Goal: Task Accomplishment & Management: Manage account settings

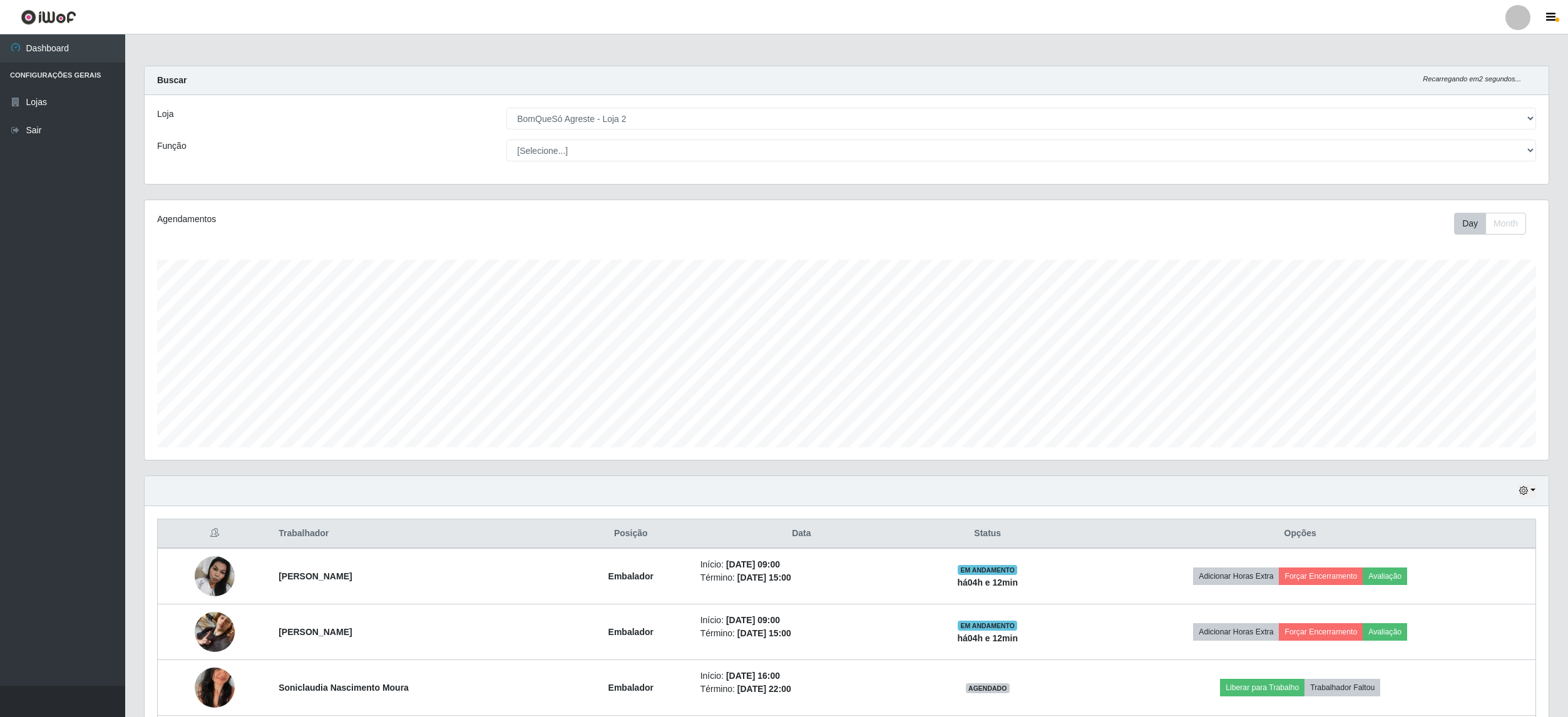
select select "214"
click at [1430, 150] on select "[Selecione...] ASG ASG + ASG ++ Balconista Balconista + Balconista ++ Embalador…" at bounding box center [1021, 150] width 1030 height 22
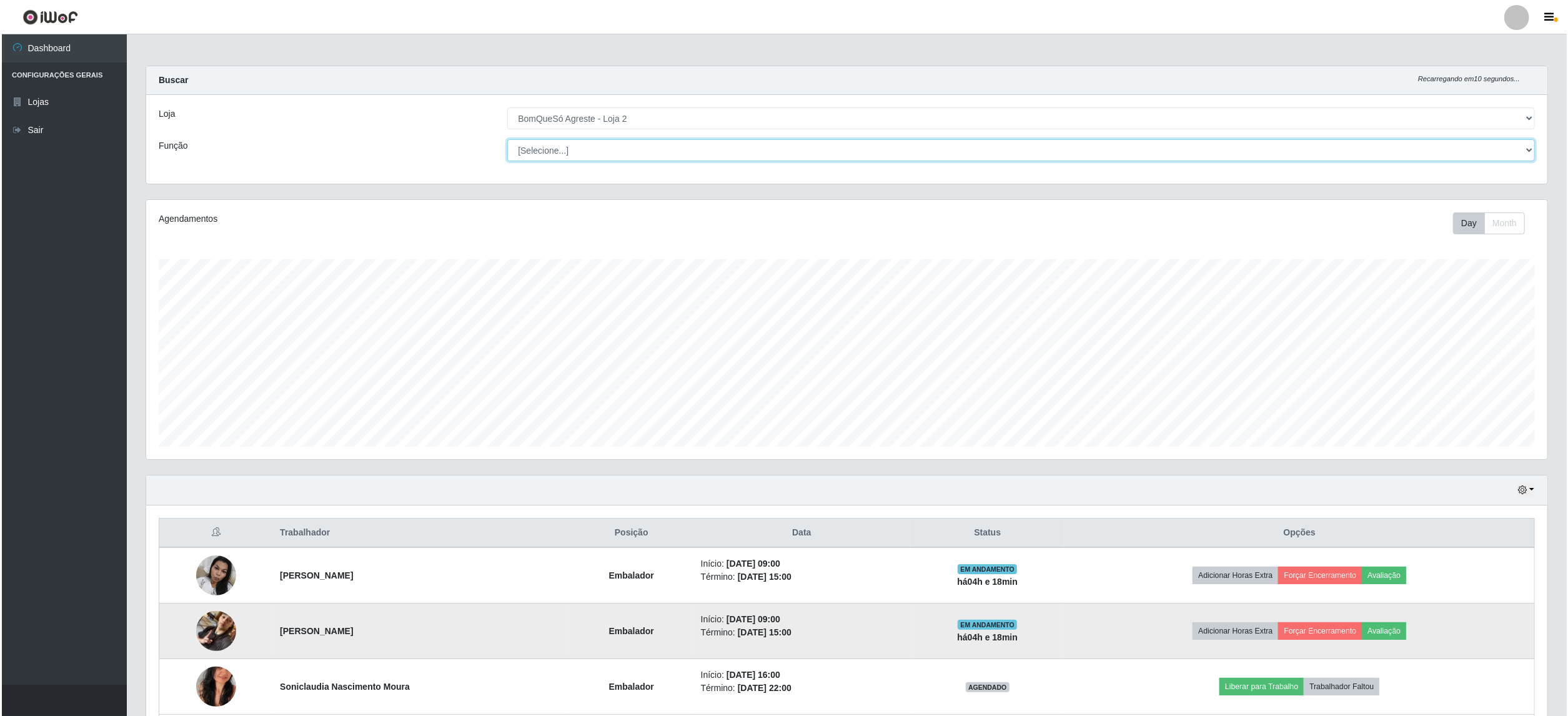
scroll to position [173, 0]
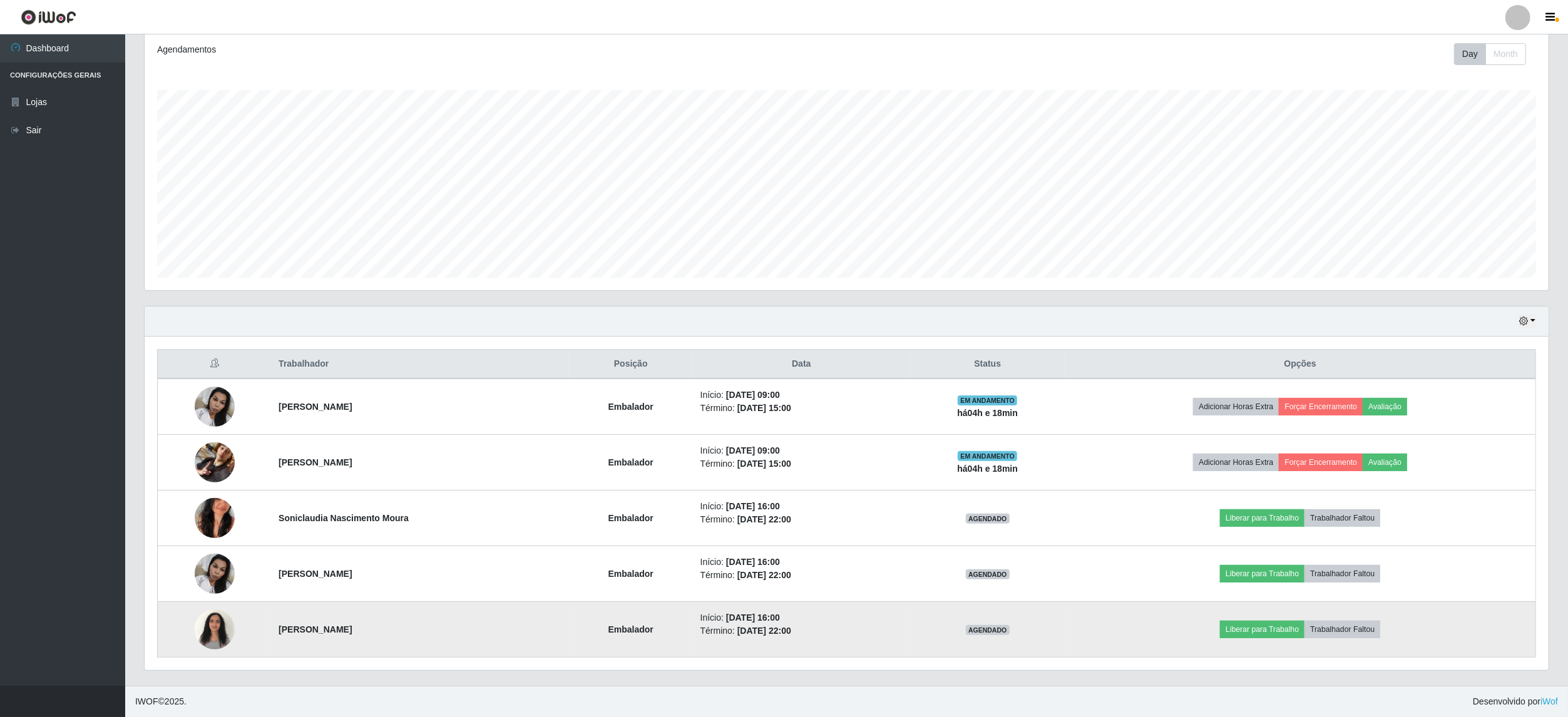
click at [220, 617] on img at bounding box center [215, 629] width 40 height 53
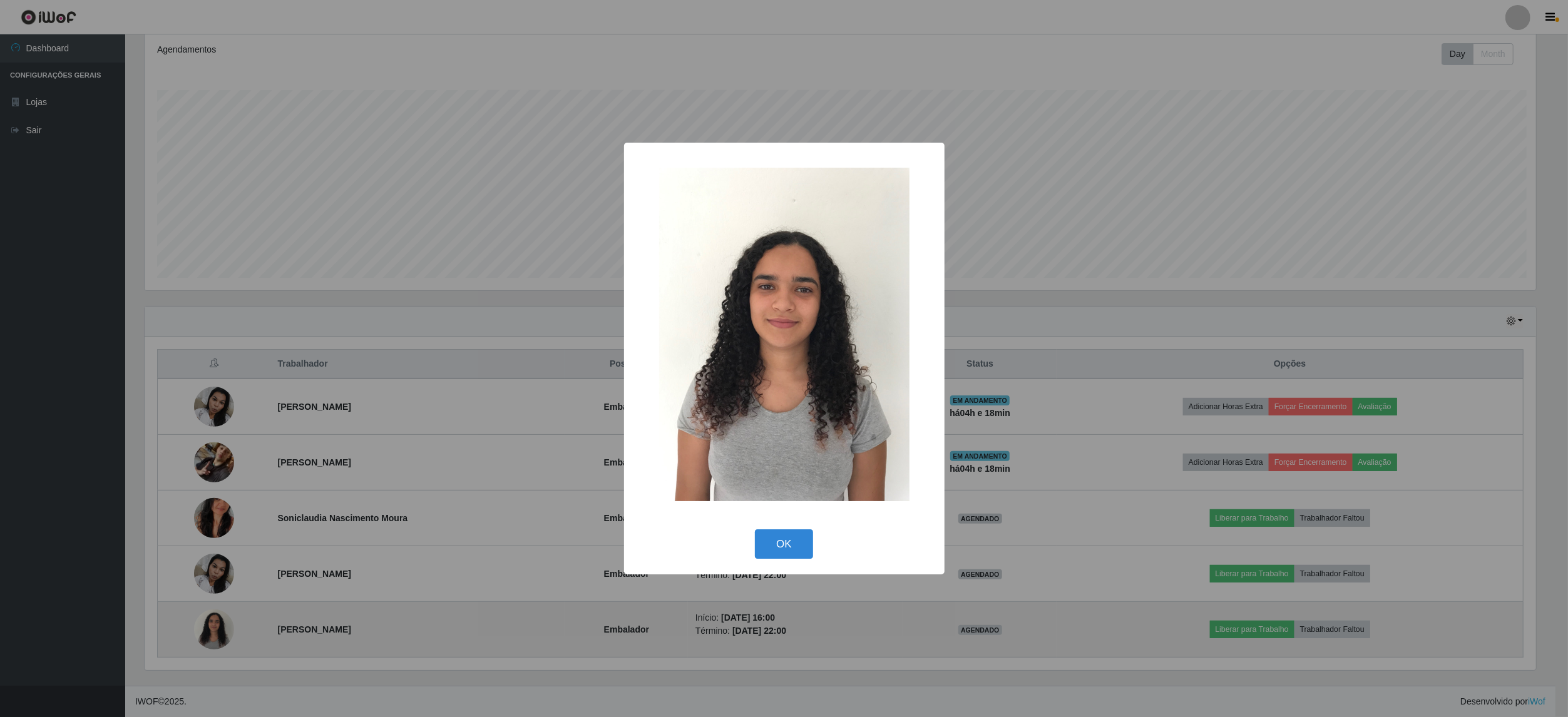
scroll to position [260, 1394]
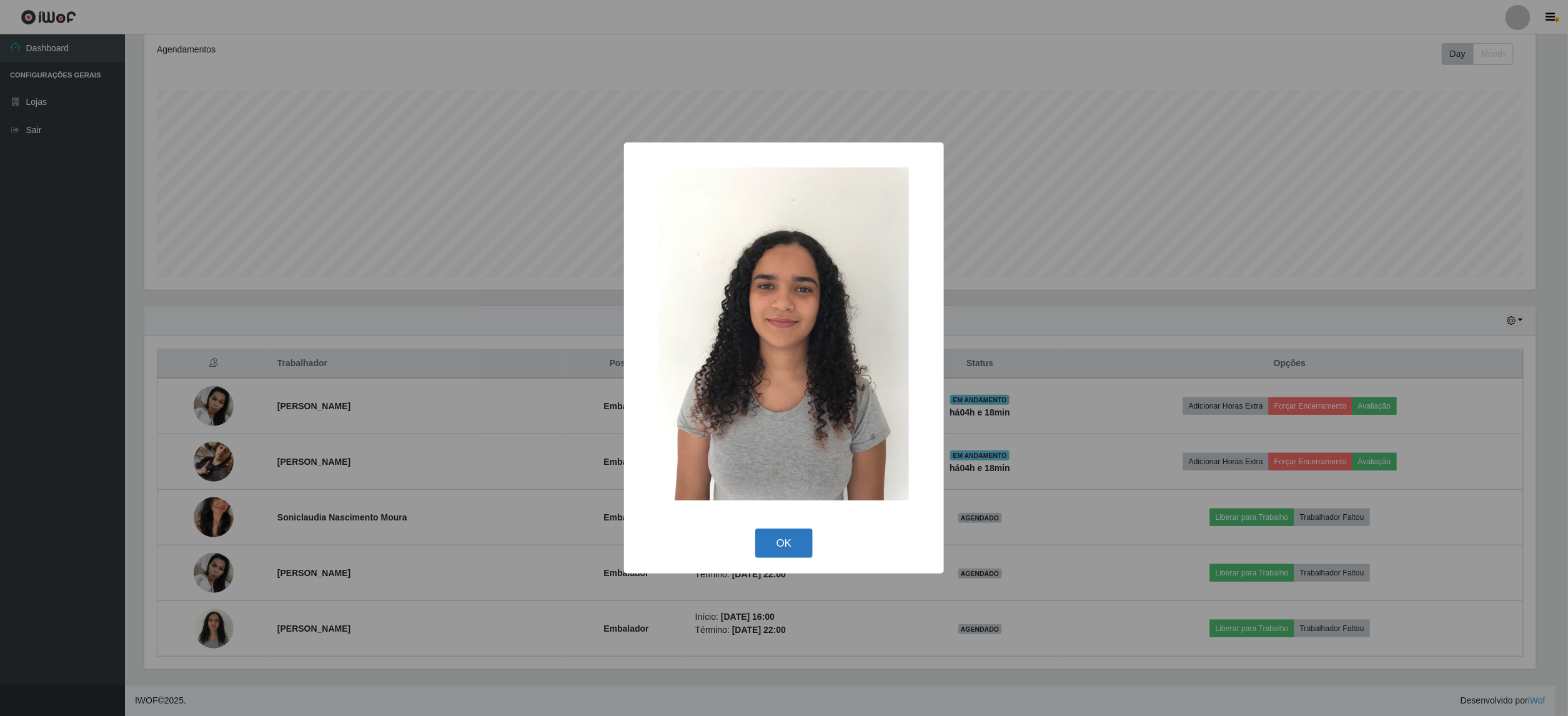
click at [805, 551] on button "OK" at bounding box center [784, 543] width 58 height 29
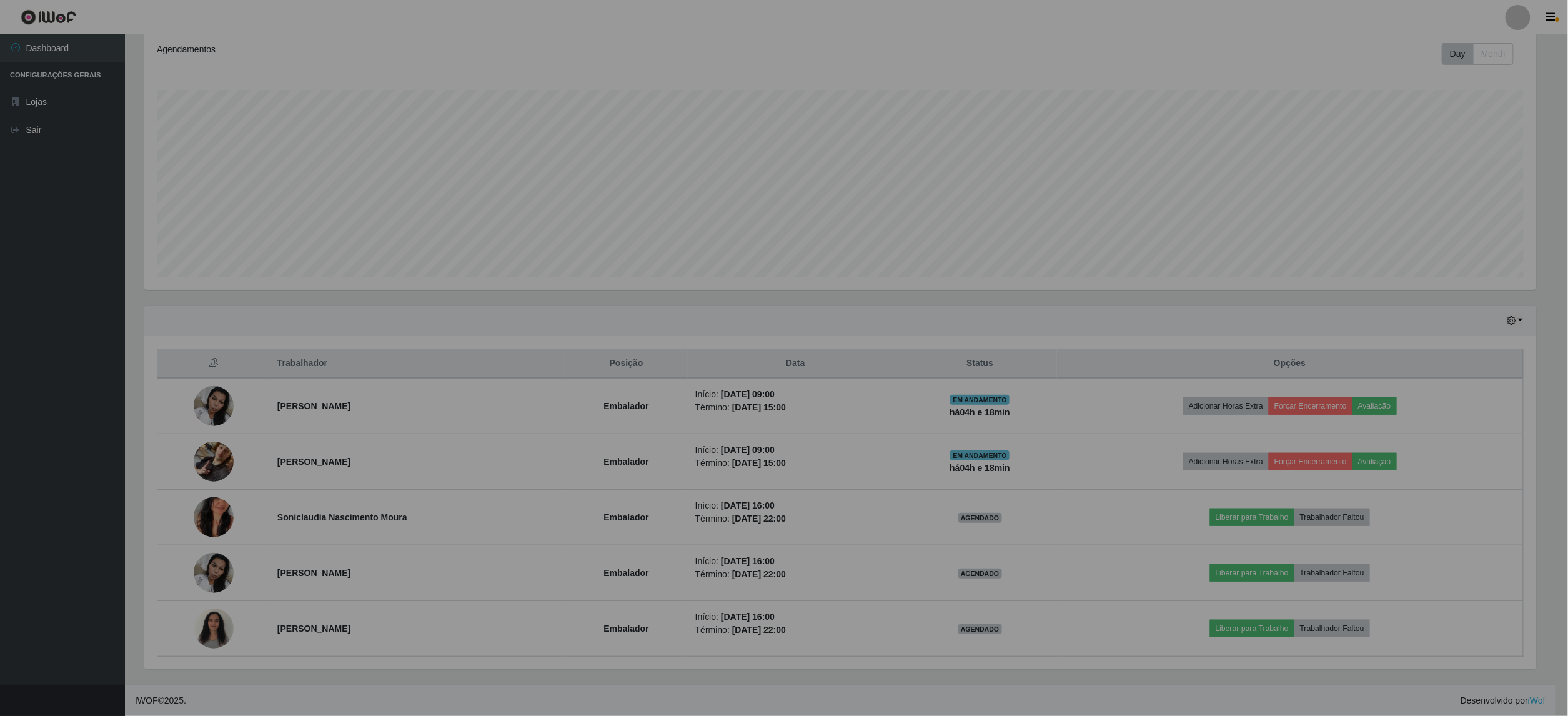
scroll to position [260, 1400]
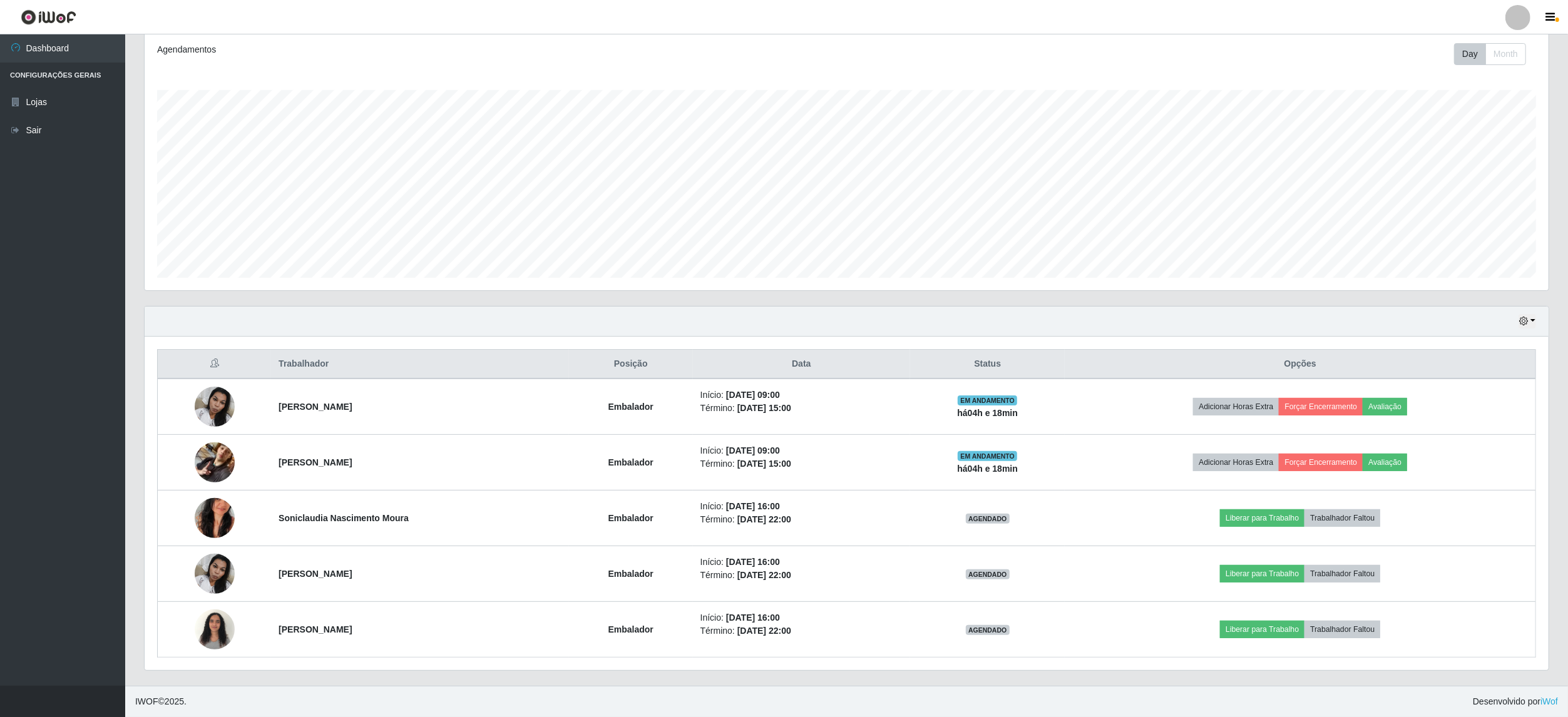
click at [41, 571] on ul "Dashboard Configurações Gerais Lojas Sair" at bounding box center [63, 360] width 125 height 652
click at [142, 313] on div "Hoje 1 dia 3 dias 1 Semana Não encerrados Trabalhador Posição Data Status Opçõe…" at bounding box center [847, 496] width 1424 height 380
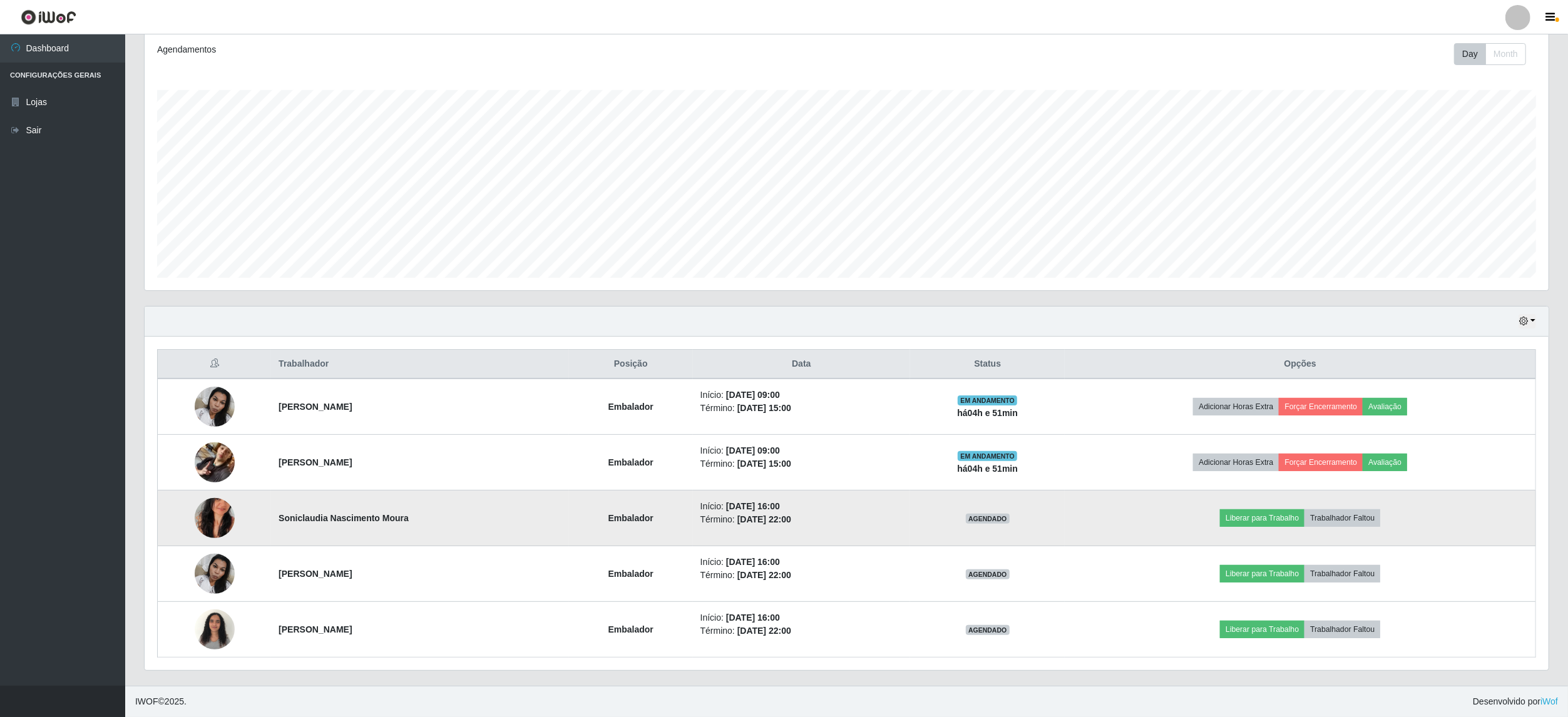
click at [213, 520] on img at bounding box center [215, 518] width 40 height 71
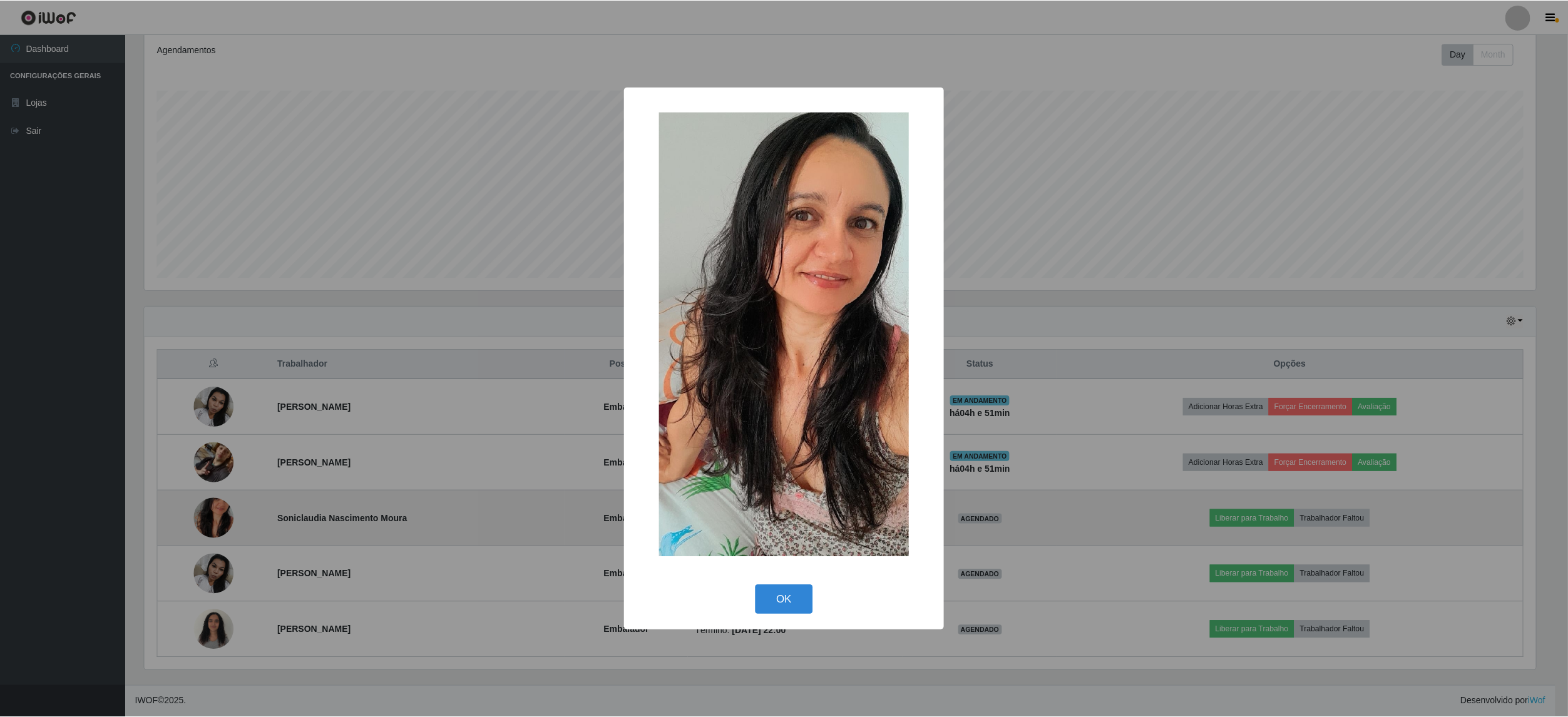
scroll to position [260, 1394]
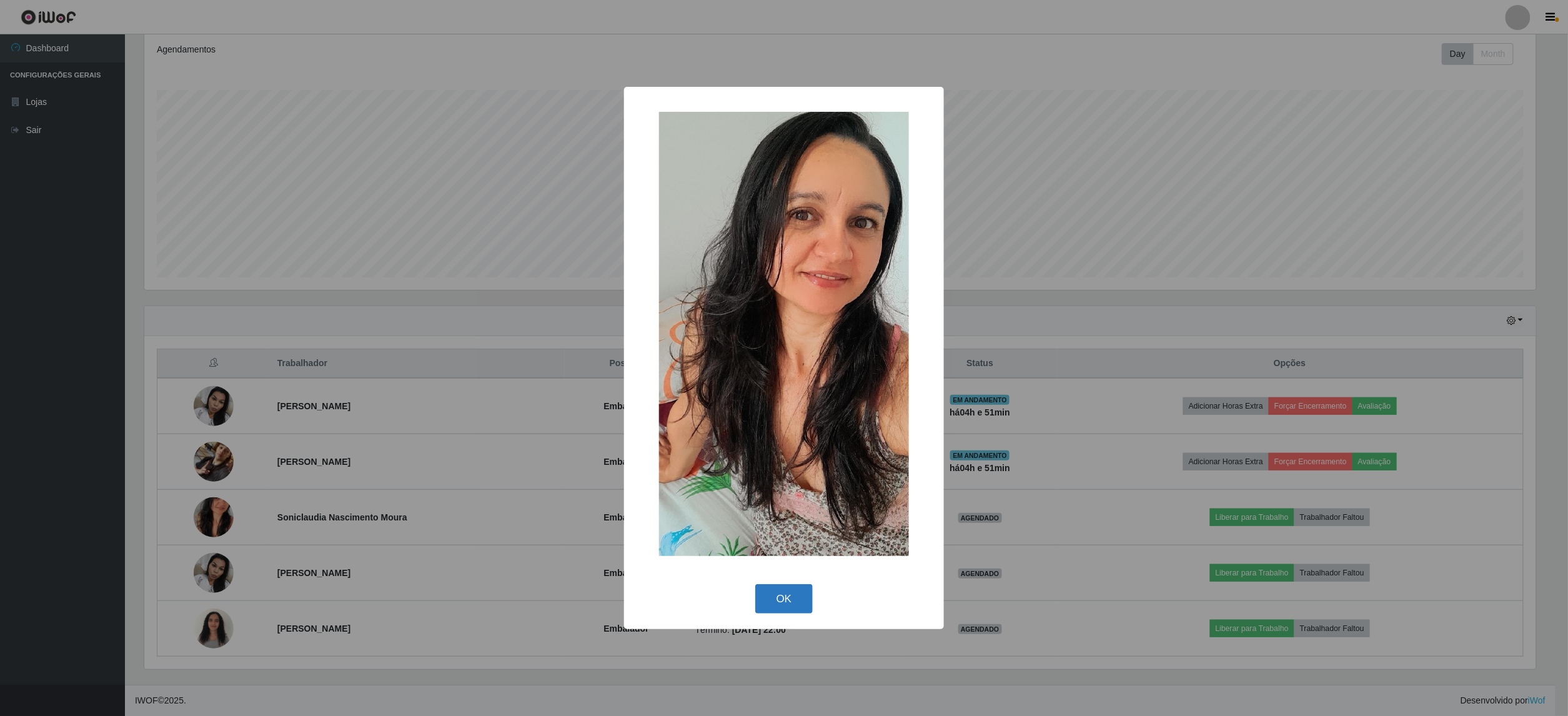
click at [782, 596] on button "OK" at bounding box center [784, 598] width 58 height 29
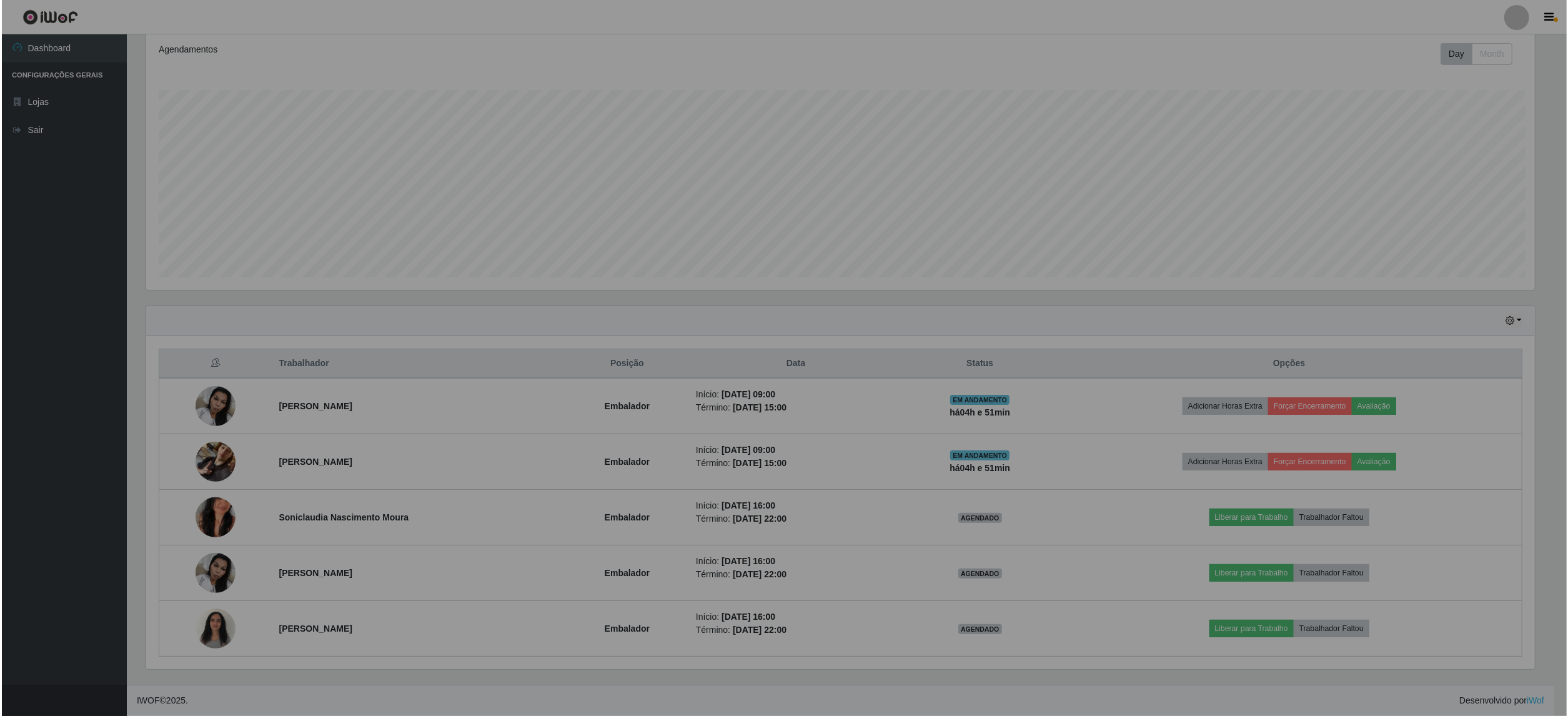
scroll to position [260, 1400]
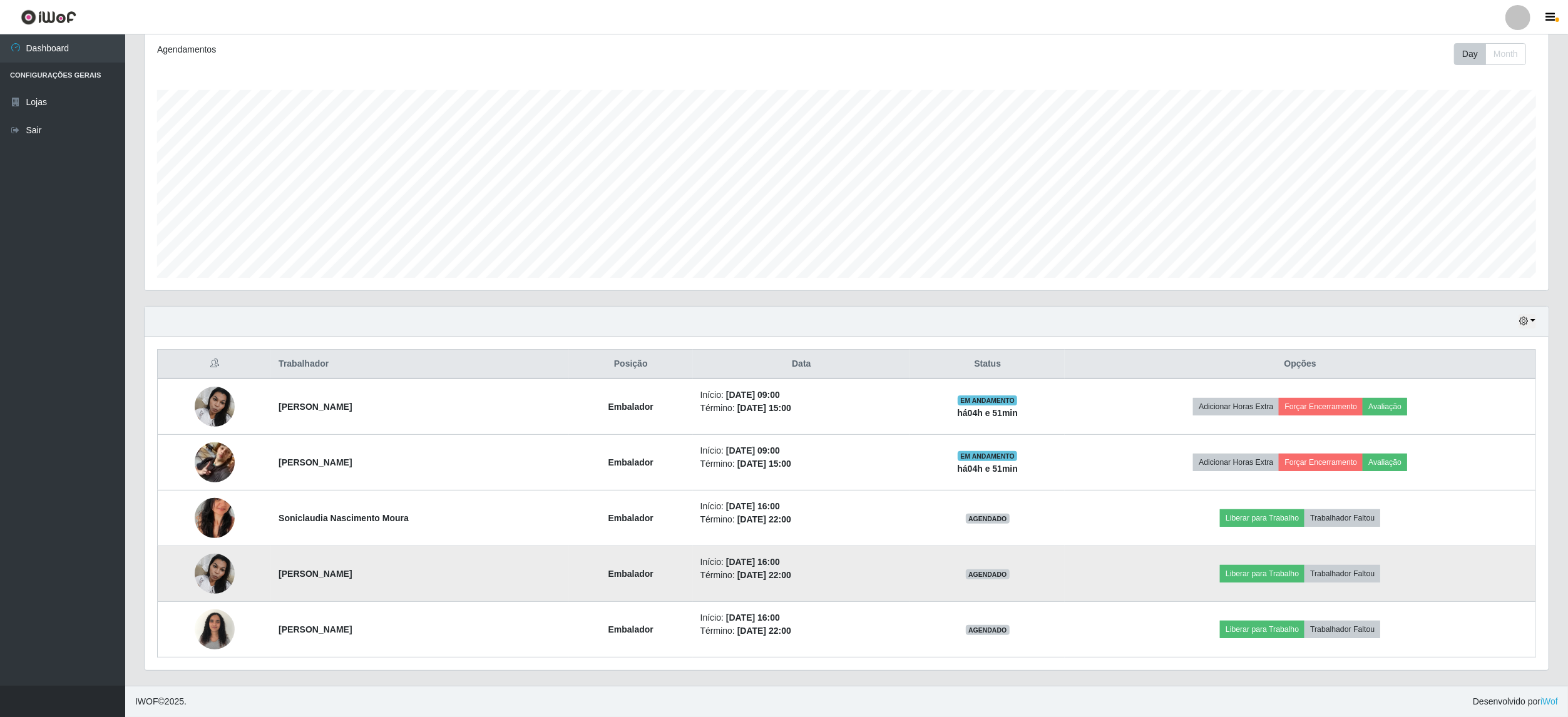
click at [206, 561] on img at bounding box center [215, 573] width 40 height 53
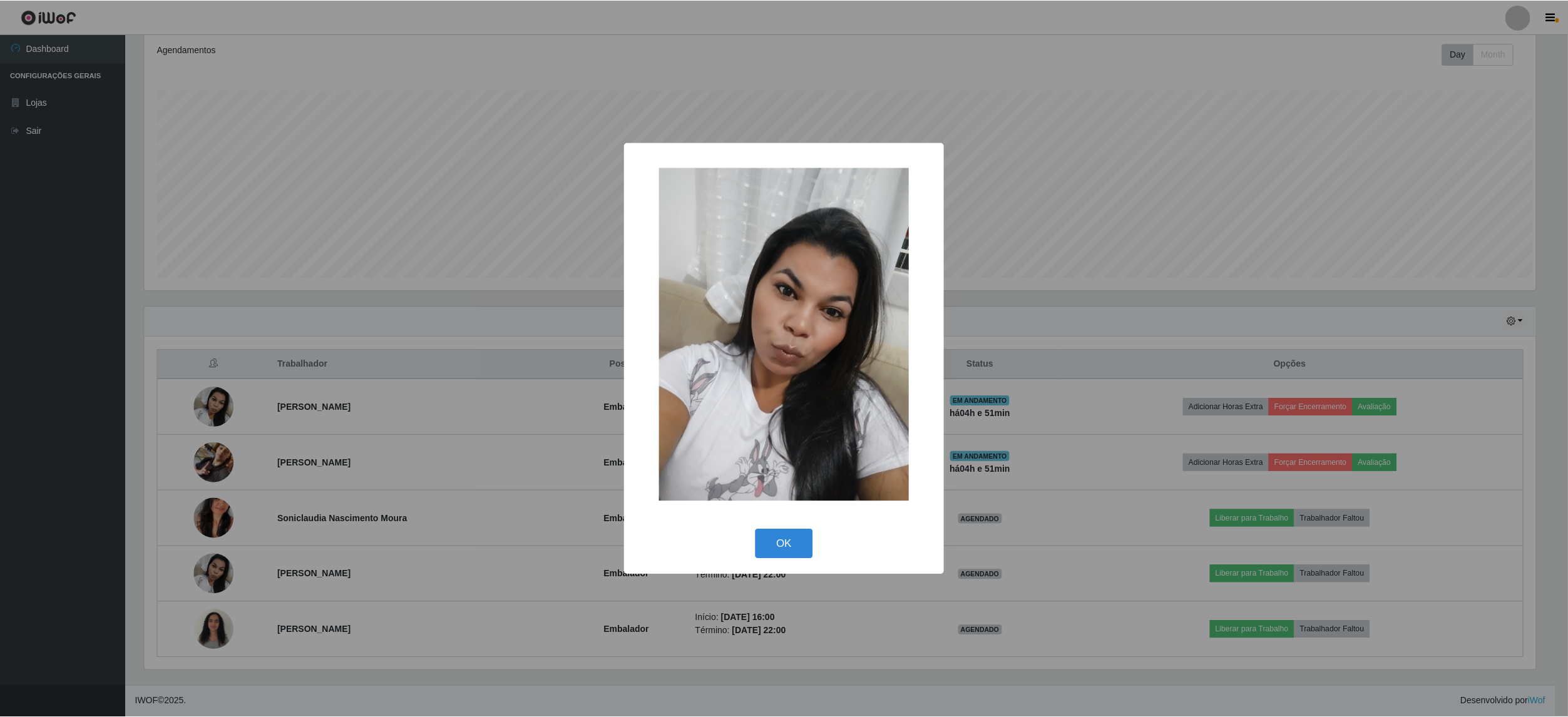
scroll to position [260, 1394]
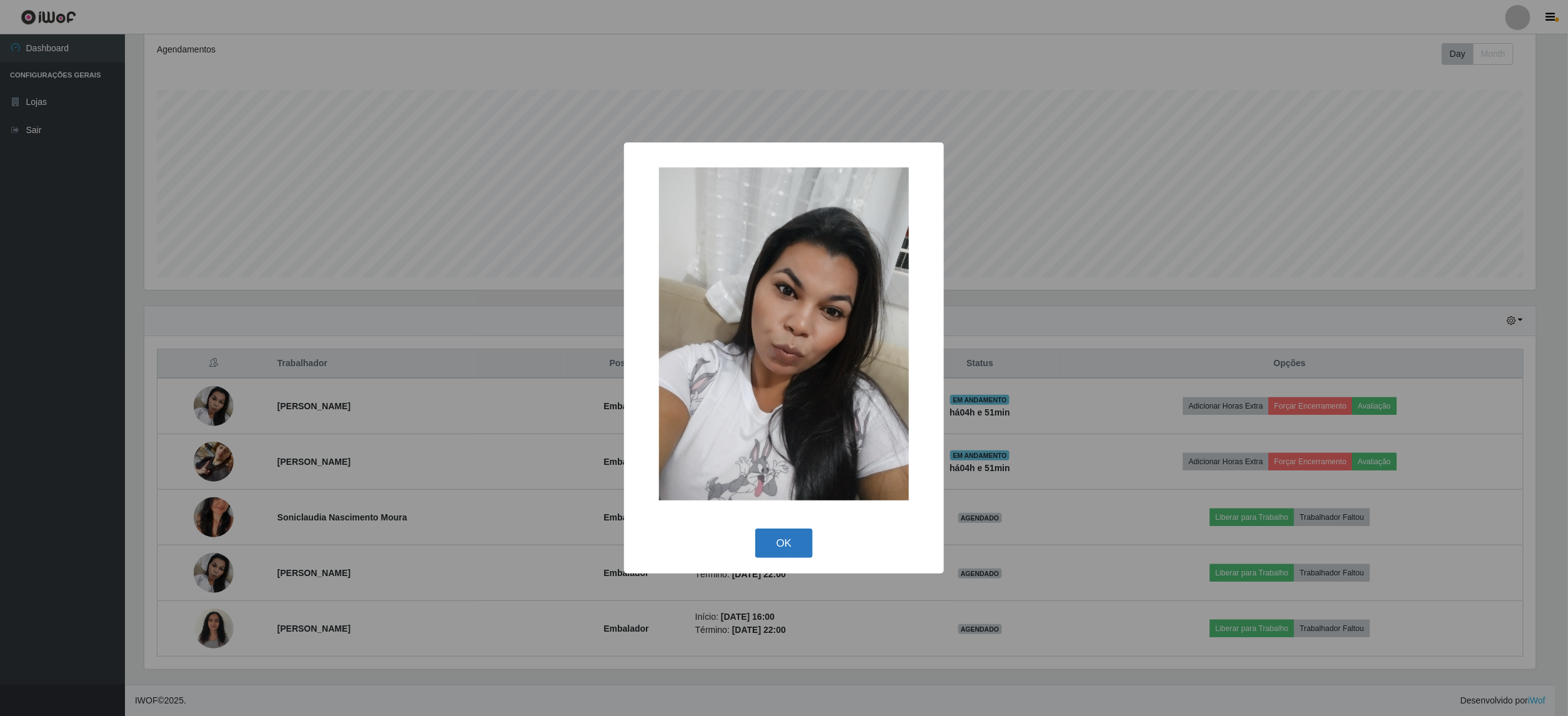
click at [805, 553] on button "OK" at bounding box center [784, 543] width 58 height 29
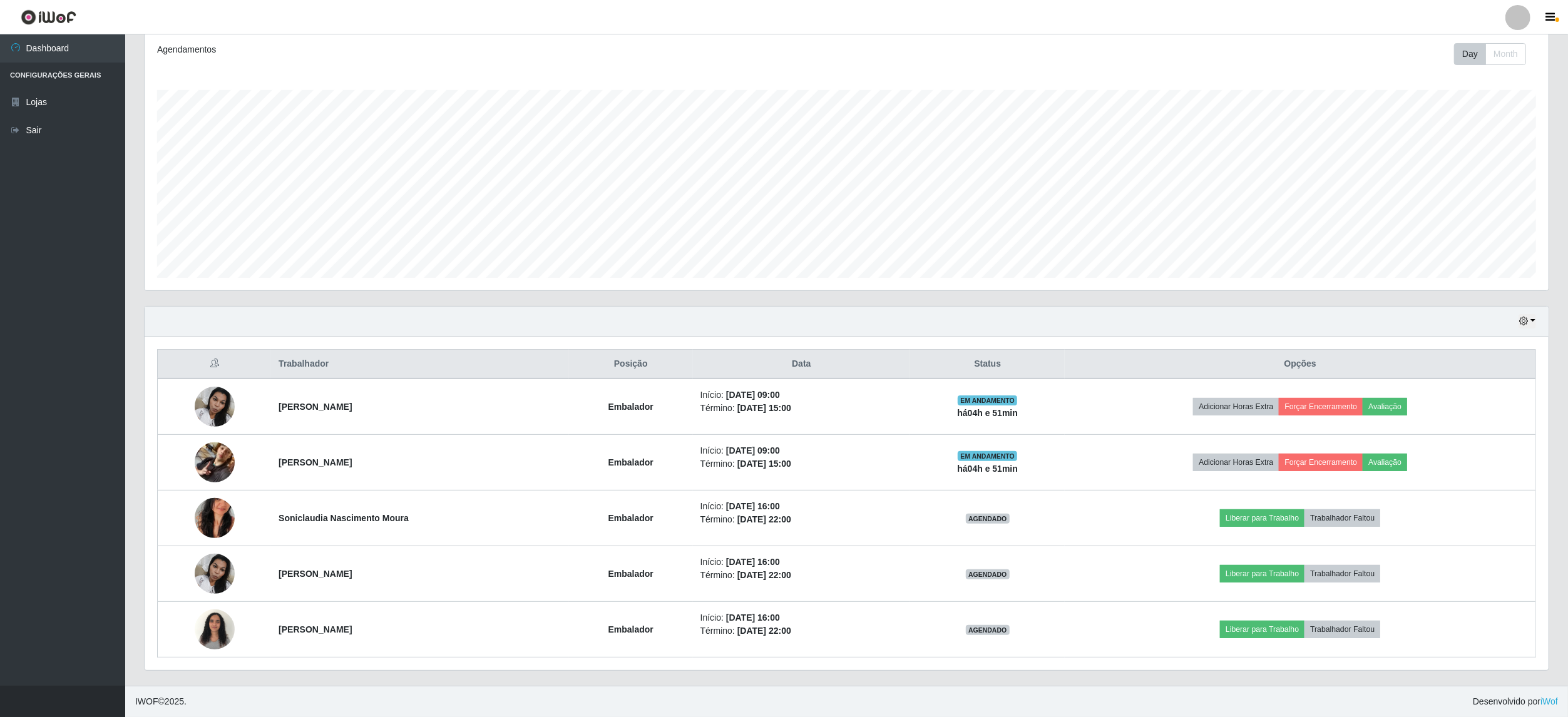
scroll to position [260, 1403]
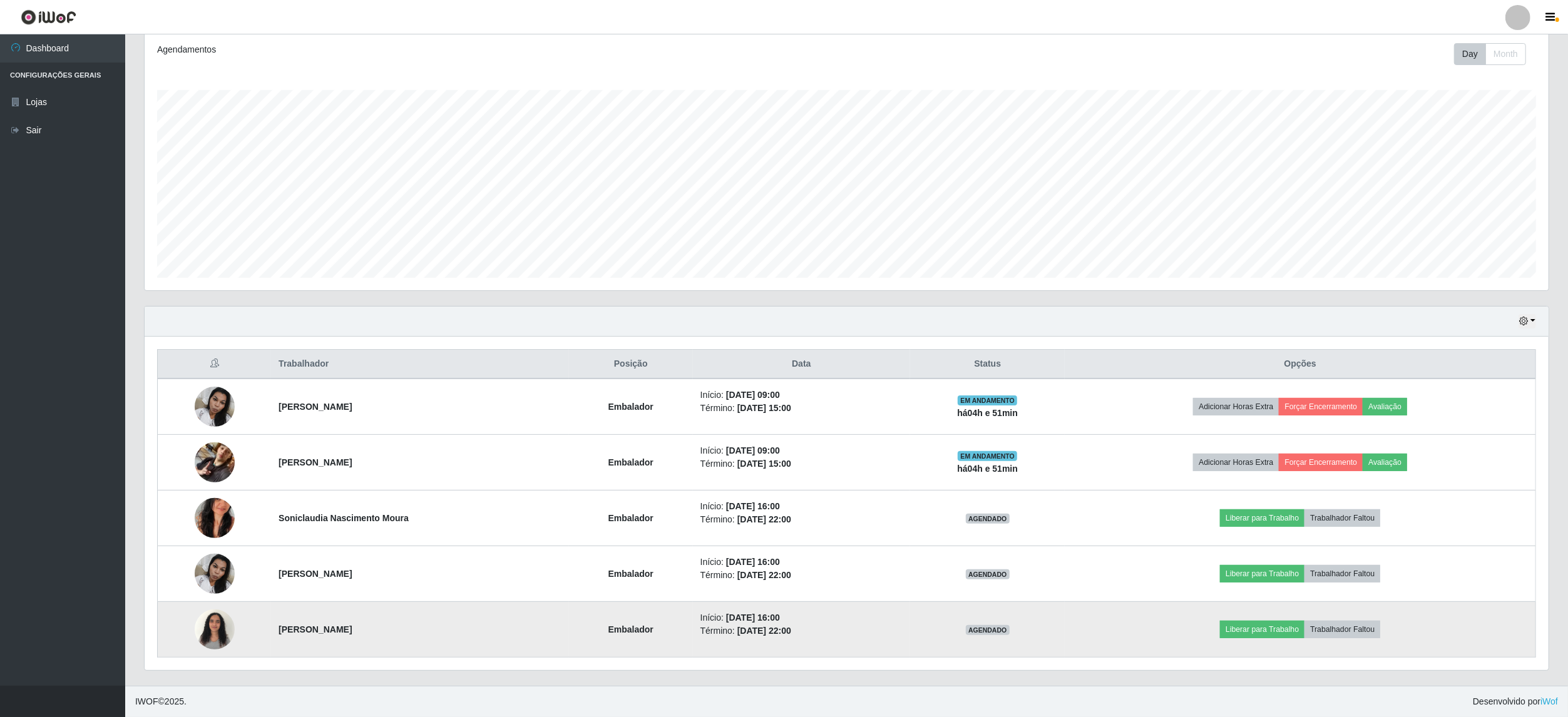
click at [208, 634] on img at bounding box center [215, 629] width 40 height 53
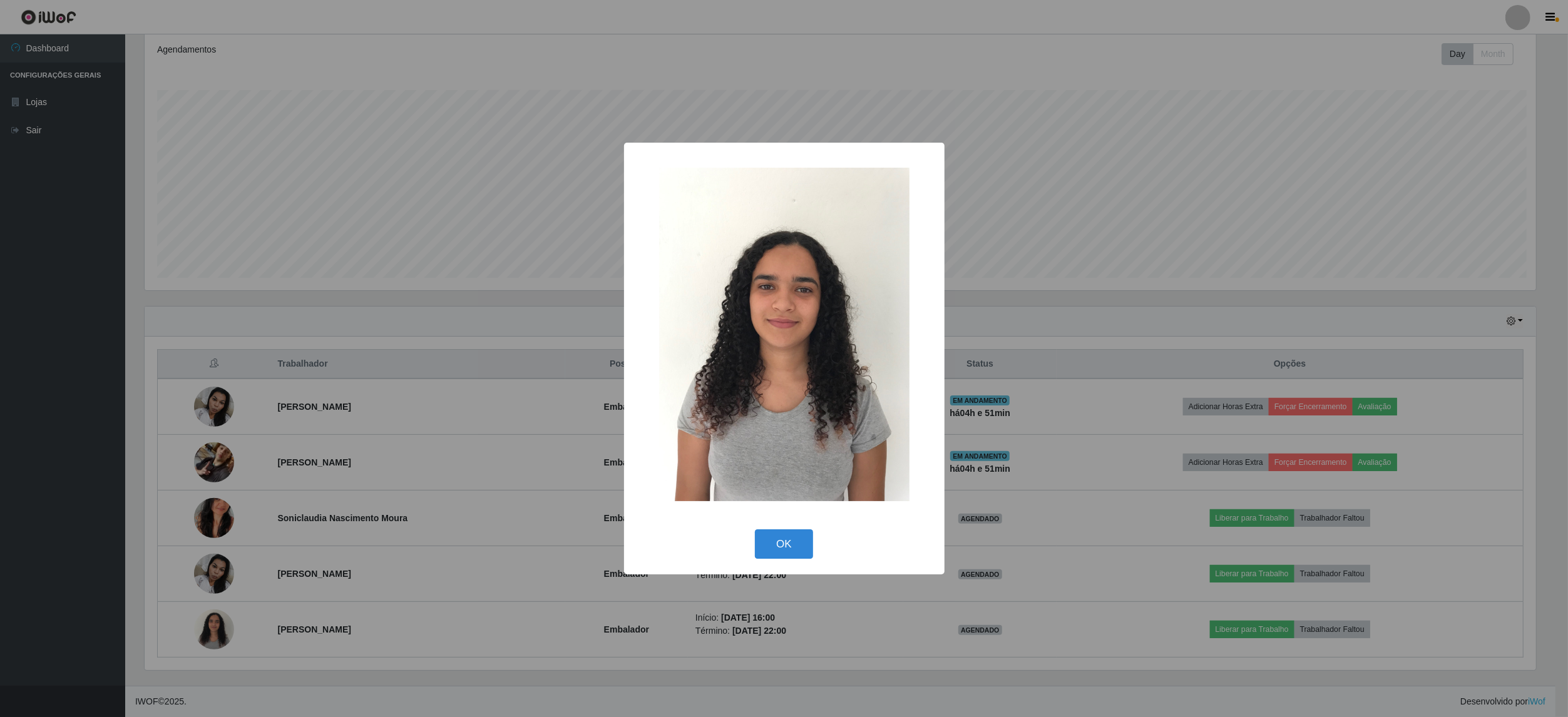
scroll to position [260, 1394]
drag, startPoint x: 794, startPoint y: 539, endPoint x: 766, endPoint y: 579, distance: 48.8
click at [792, 539] on button "OK" at bounding box center [785, 543] width 58 height 29
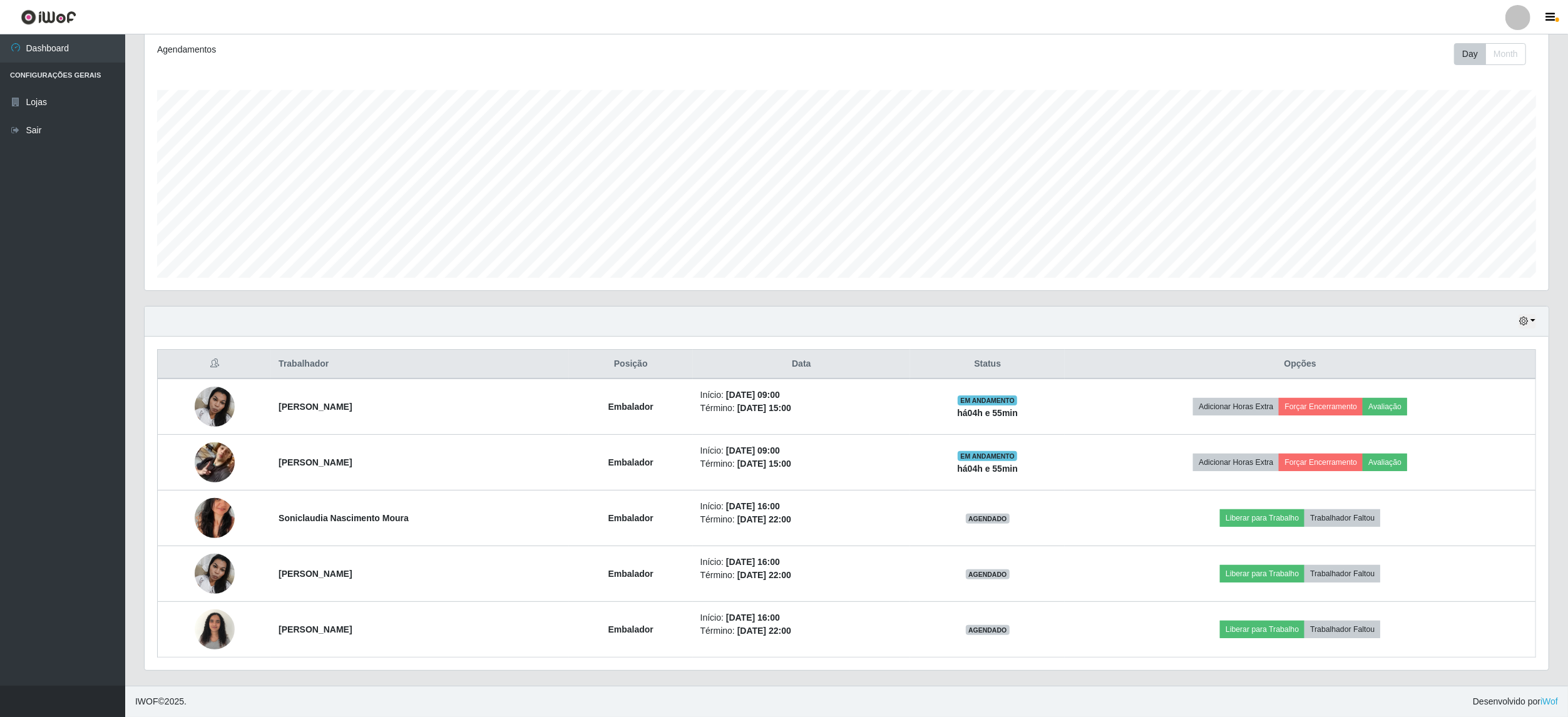
scroll to position [260, 1403]
click at [136, 351] on div "Hoje 1 dia 3 dias 1 Semana Não encerrados Trabalhador Posição Data Status Opçõe…" at bounding box center [847, 496] width 1424 height 380
click at [138, 460] on div "Hoje 1 dia 3 dias 1 Semana Não encerrados Trabalhador Posição Data Status Opçõe…" at bounding box center [847, 496] width 1424 height 380
